Goal: Task Accomplishment & Management: Complete application form

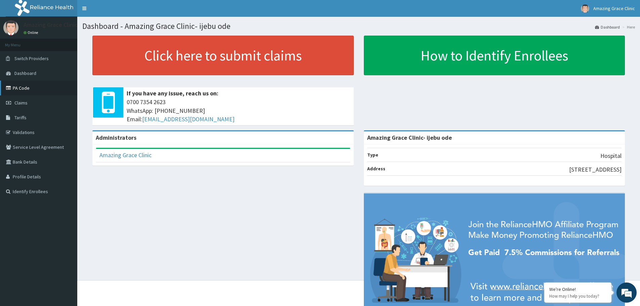
click at [30, 85] on link "PA Code" at bounding box center [38, 88] width 77 height 15
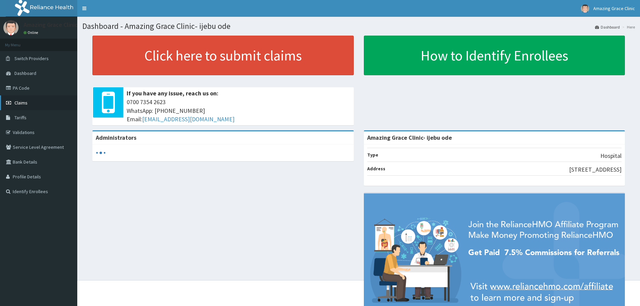
click at [16, 101] on span "Claims" at bounding box center [20, 103] width 13 height 6
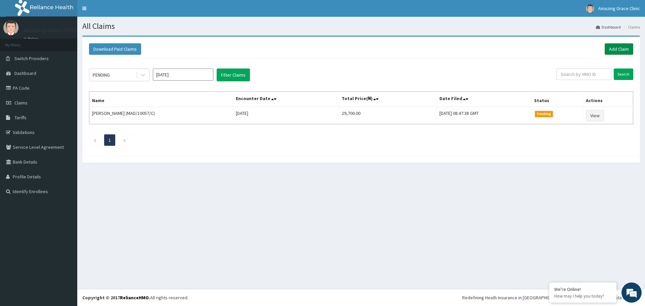
click at [619, 50] on link "Add Claim" at bounding box center [619, 48] width 29 height 11
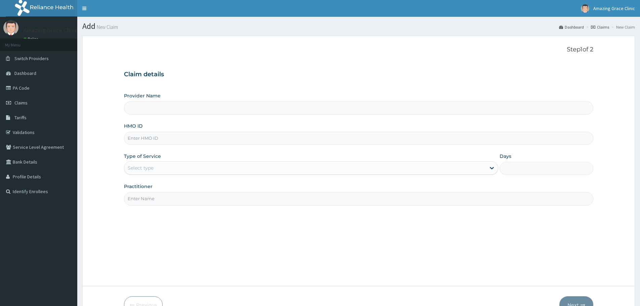
type input "Amazing Grace Clinic- ijebu ode"
click at [175, 141] on input "HMO ID" at bounding box center [358, 138] width 469 height 13
type input "KNL/10099/A"
click at [168, 161] on div "Select type" at bounding box center [311, 167] width 374 height 13
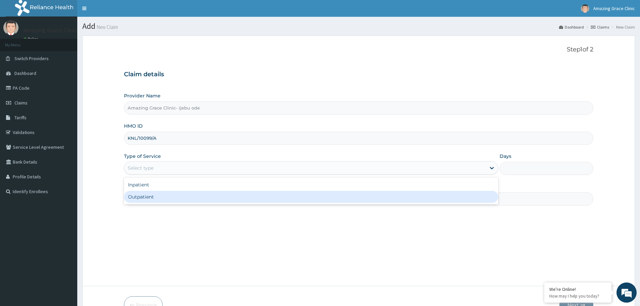
click at [164, 192] on div "Outpatient" at bounding box center [311, 197] width 374 height 12
type input "1"
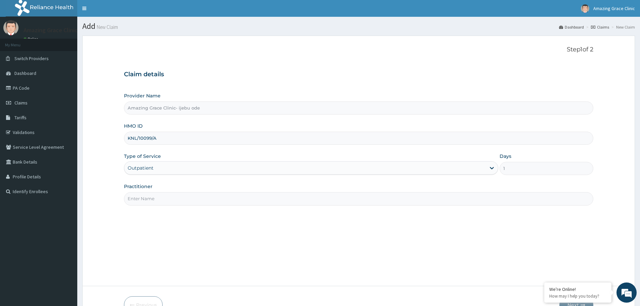
click at [164, 192] on input "Practitioner" at bounding box center [358, 198] width 469 height 13
type input "DR OJEDIRAN"
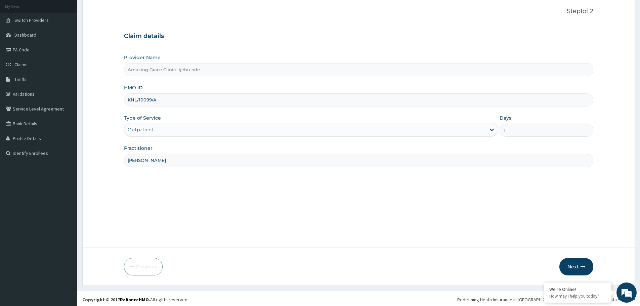
scroll to position [40, 0]
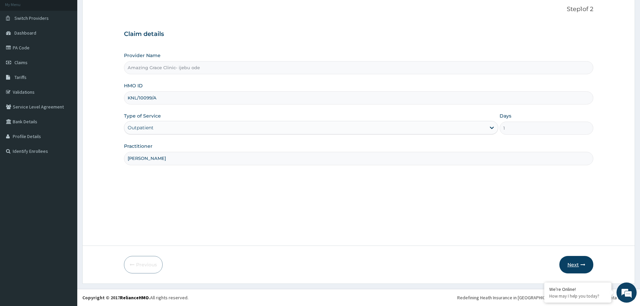
click at [571, 268] on button "Next" at bounding box center [576, 264] width 34 height 17
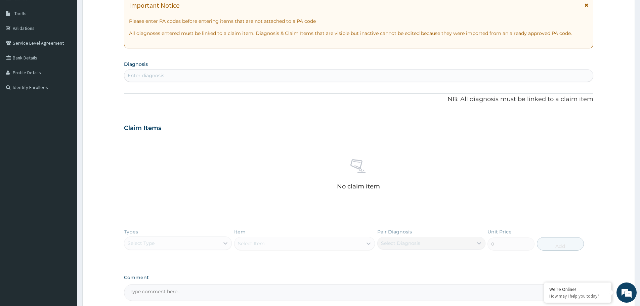
scroll to position [170, 0]
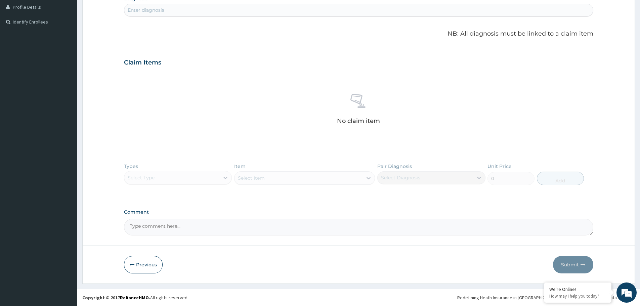
click at [174, 180] on div "Types Select Type Item Select Item Pair Diagnosis Select Diagnosis Unit Price 0…" at bounding box center [358, 179] width 469 height 39
click at [171, 183] on div "Types Select Type Item Select Item Pair Diagnosis Select Diagnosis Unit Price 0…" at bounding box center [358, 179] width 469 height 39
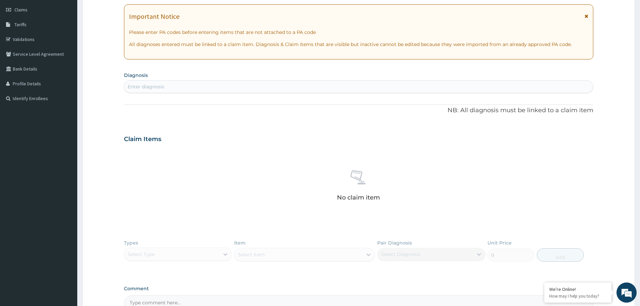
scroll to position [35, 0]
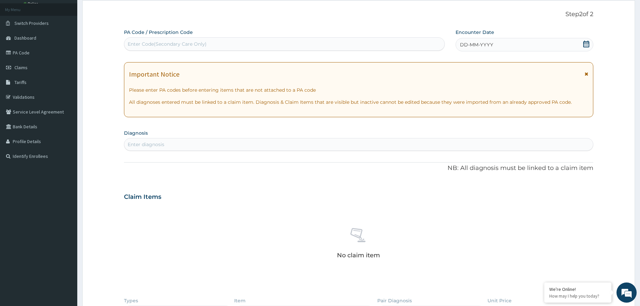
click at [208, 148] on div "Enter diagnosis" at bounding box center [358, 144] width 469 height 11
type input "mala"
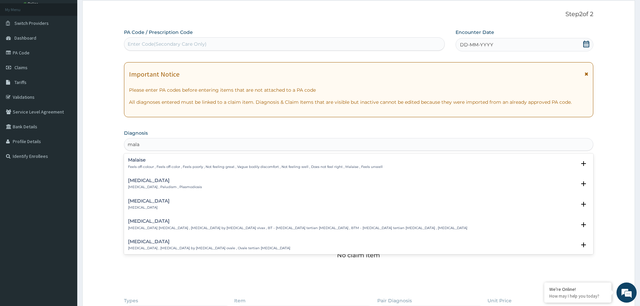
click at [133, 186] on p "Malaria , Paludism , Plasmodiosis" at bounding box center [165, 187] width 74 height 5
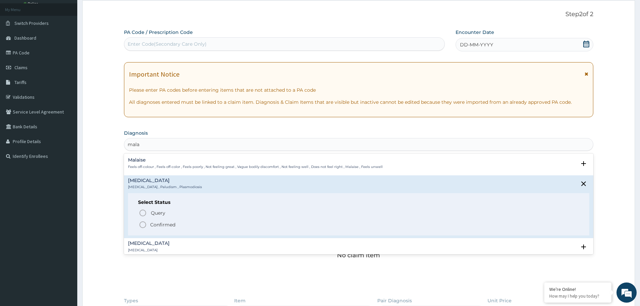
click at [144, 228] on circle "status option filled" at bounding box center [143, 225] width 6 height 6
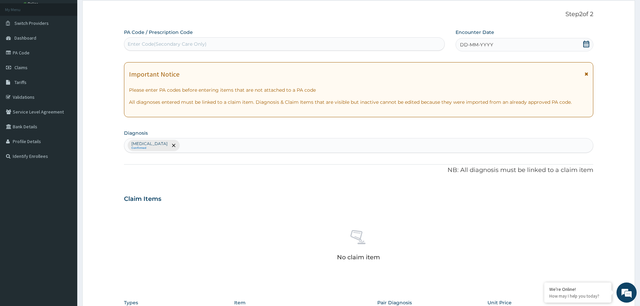
scroll to position [172, 0]
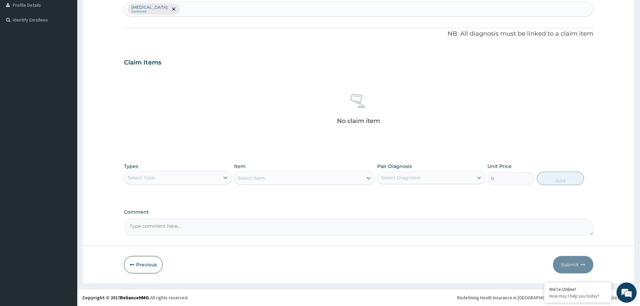
click at [166, 177] on div "Select Type" at bounding box center [171, 177] width 95 height 11
click at [151, 222] on div "Procedures" at bounding box center [178, 219] width 108 height 12
click at [308, 180] on div "Select Item" at bounding box center [304, 177] width 141 height 13
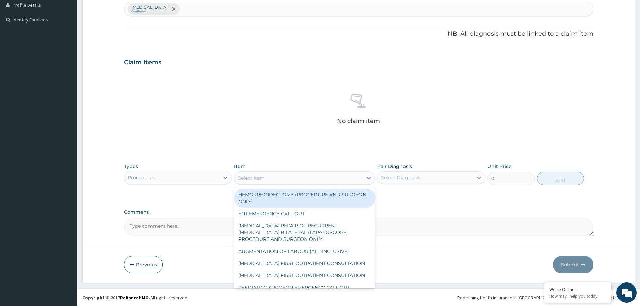
click at [308, 180] on div "Select Item" at bounding box center [299, 178] width 128 height 11
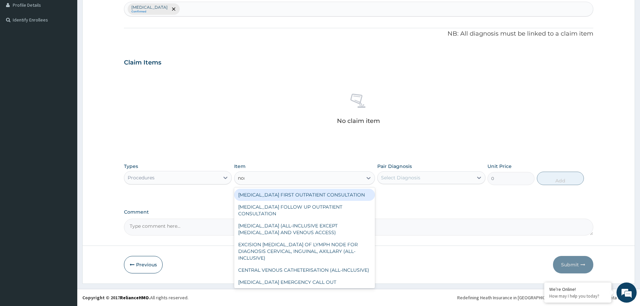
type input "norm"
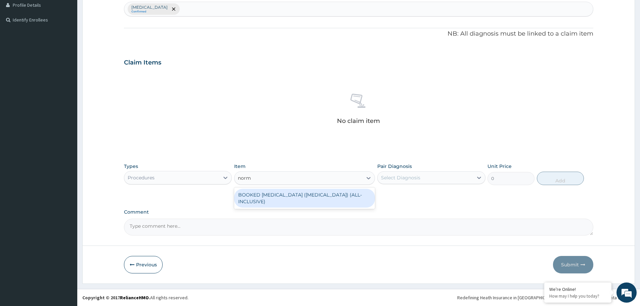
click at [311, 194] on div "BOOKED VAGINAL DELIVERY (NORMAL DELIVERY) (ALL-INCLUSIVE)" at bounding box center [304, 198] width 141 height 19
type input "87500"
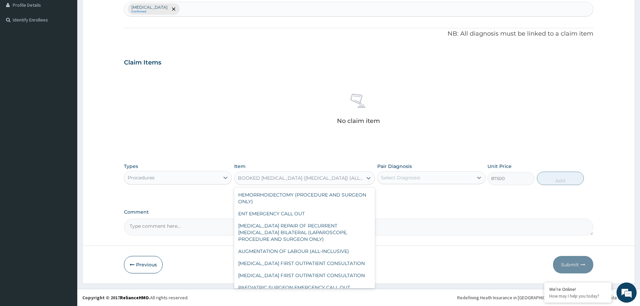
click at [325, 180] on div "BOOKED VAGINAL DELIVERY (NORMAL DELIVERY) (ALL-INCLUSIVE)" at bounding box center [300, 178] width 125 height 7
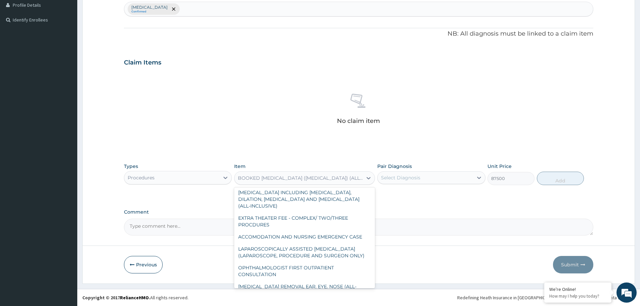
click at [325, 180] on div "BOOKED VAGINAL DELIVERY (NORMAL DELIVERY) (ALL-INCLUSIVE)" at bounding box center [300, 178] width 125 height 7
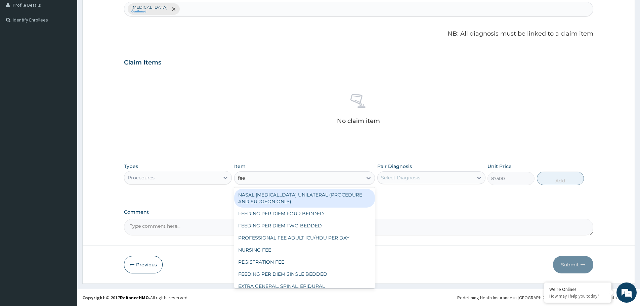
type input "feed"
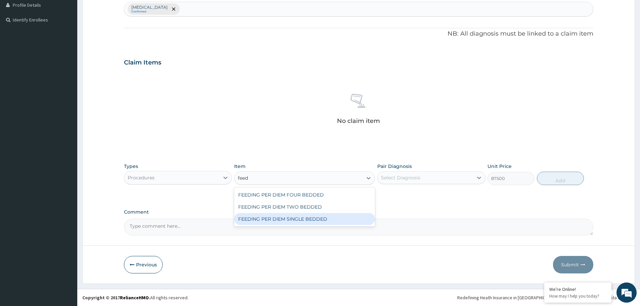
click at [307, 220] on div "FEEDING PER DIEM SINGLE BEDDED" at bounding box center [304, 219] width 141 height 12
type input "8750"
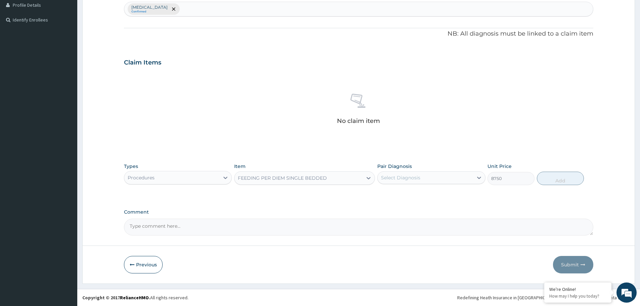
click at [293, 177] on div "FEEDING PER DIEM SINGLE BEDDED" at bounding box center [282, 178] width 89 height 7
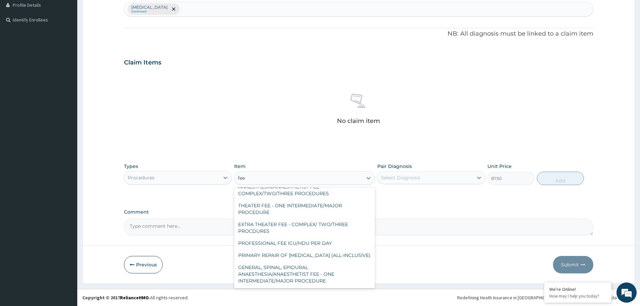
scroll to position [70, 0]
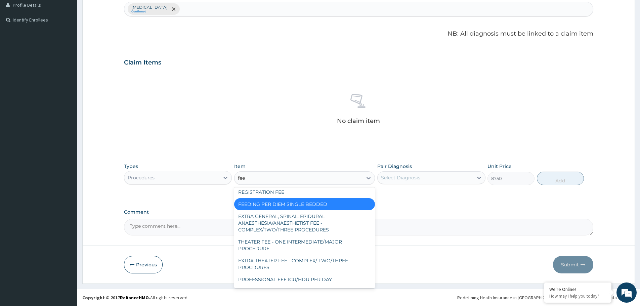
type input "feed"
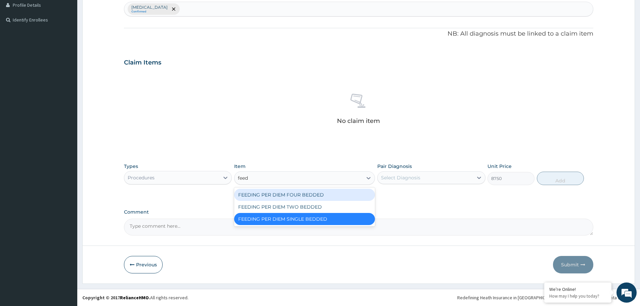
scroll to position [0, 0]
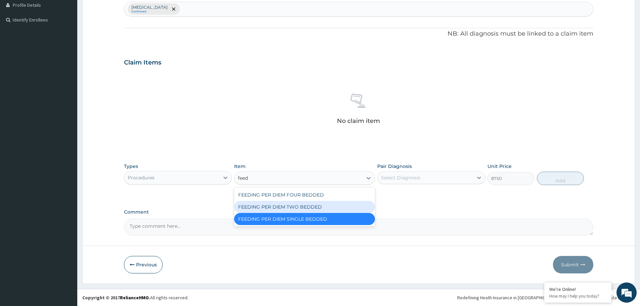
click at [292, 206] on div "FEEDING PER DIEM TWO BEDDED" at bounding box center [304, 207] width 141 height 12
type input "7500"
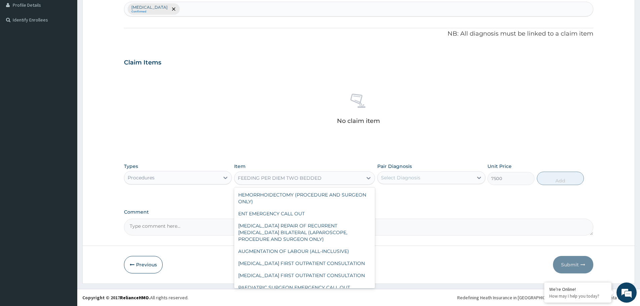
click at [286, 178] on div "FEEDING PER DIEM TWO BEDDED" at bounding box center [280, 178] width 84 height 7
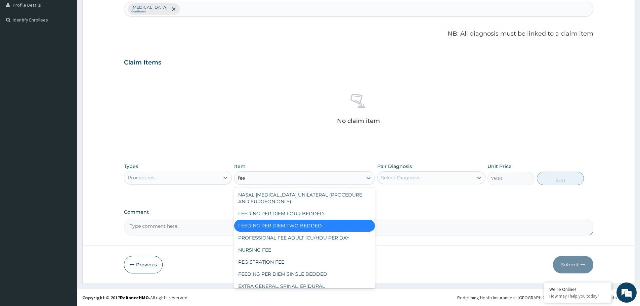
type input "feed"
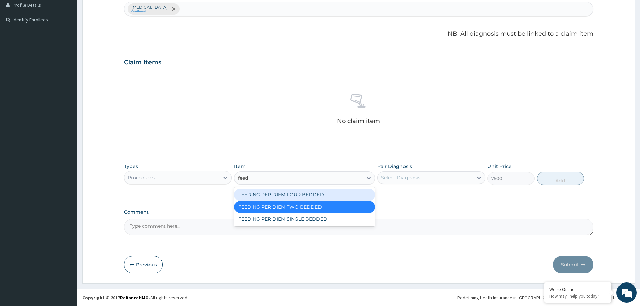
click at [287, 193] on div "FEEDING PER DIEM FOUR BEDDED" at bounding box center [304, 195] width 141 height 12
type input "6250"
